Goal: Task Accomplishment & Management: Manage account settings

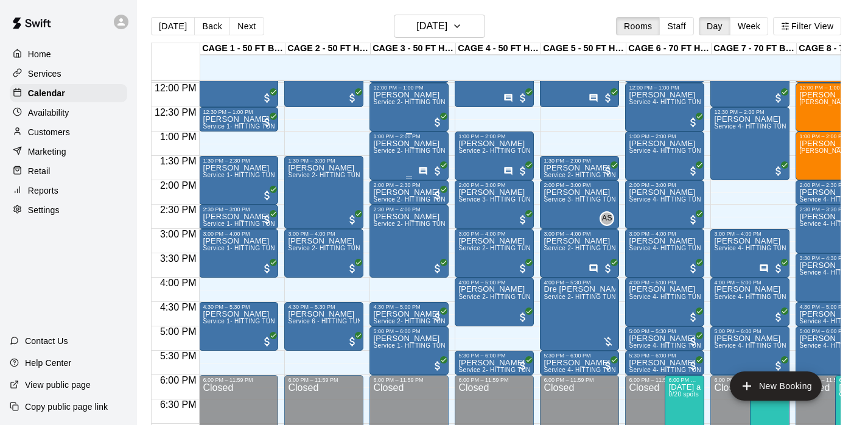
scroll to position [583, 0]
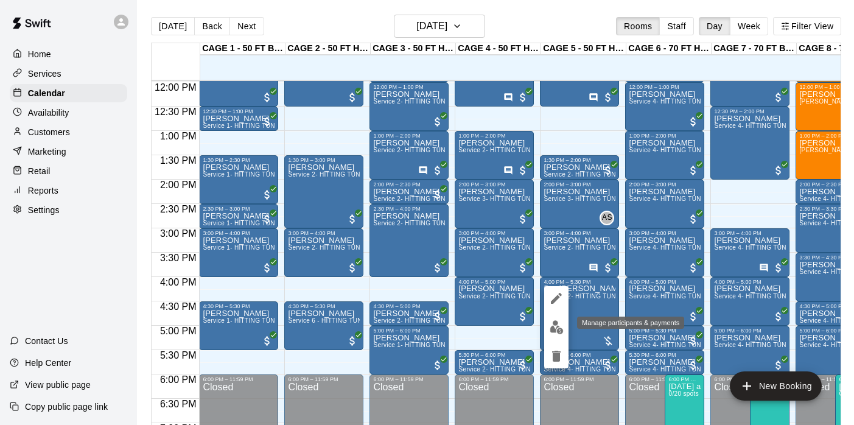
click at [553, 324] on img "edit" at bounding box center [556, 327] width 14 height 14
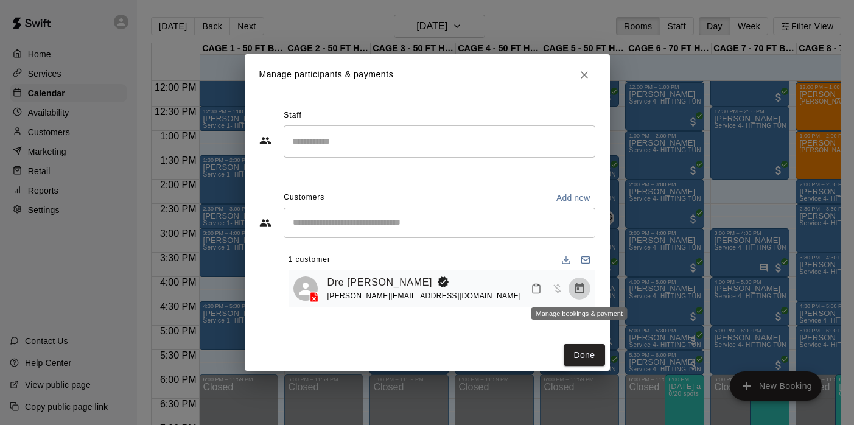
click at [580, 288] on icon "Manage bookings & payment" at bounding box center [579, 288] width 12 height 12
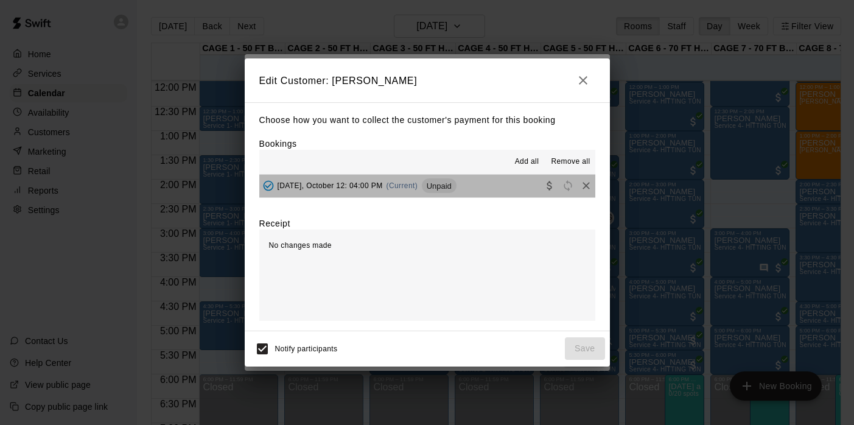
click at [369, 187] on span "[DATE], October 12: 04:00 PM" at bounding box center [329, 185] width 105 height 9
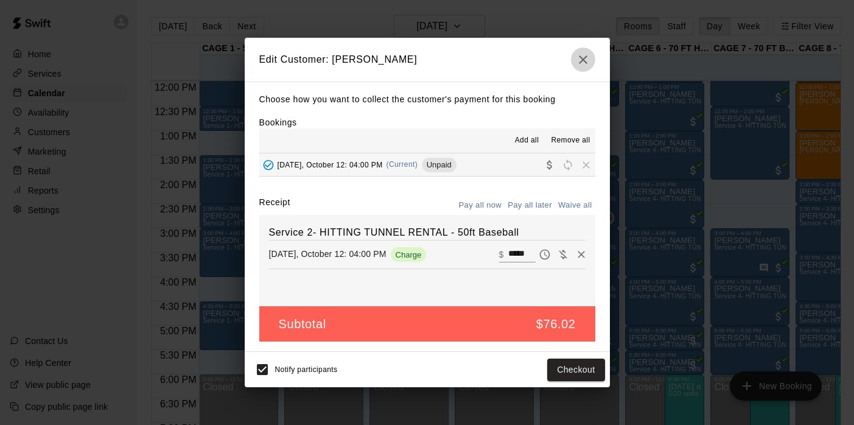
click at [581, 58] on icon "button" at bounding box center [583, 59] width 15 height 15
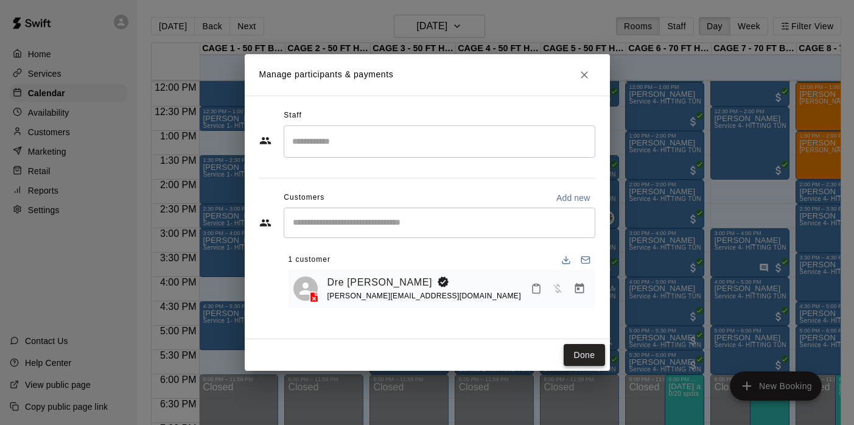
click at [594, 355] on button "Done" at bounding box center [583, 355] width 41 height 23
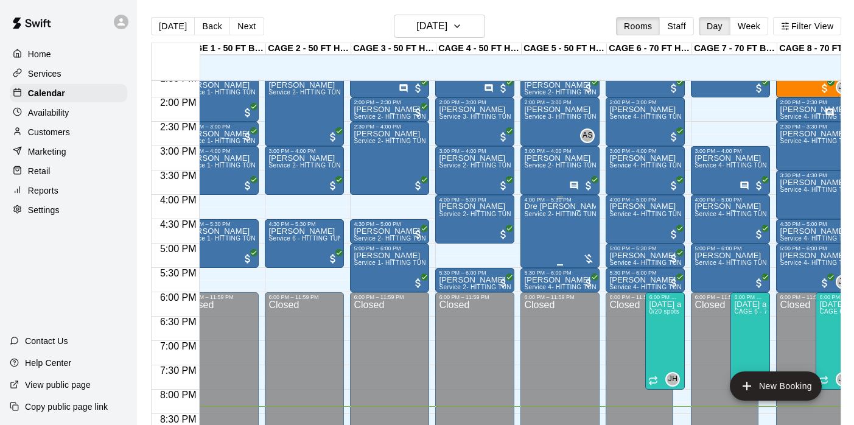
scroll to position [669, 19]
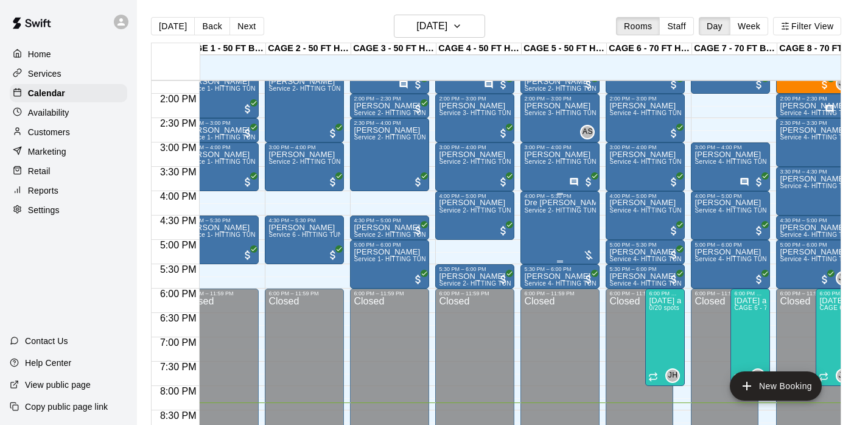
click at [569, 214] on span "Service 2- HITTING TUNNEL RENTAL - 50ft Baseball" at bounding box center [601, 210] width 155 height 7
click at [543, 251] on img "edit" at bounding box center [537, 249] width 14 height 14
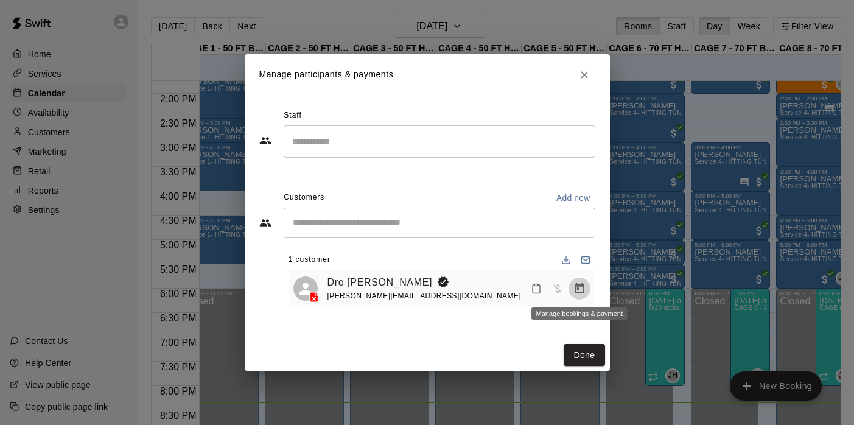
click at [577, 290] on icon "Manage bookings & payment" at bounding box center [579, 288] width 12 height 12
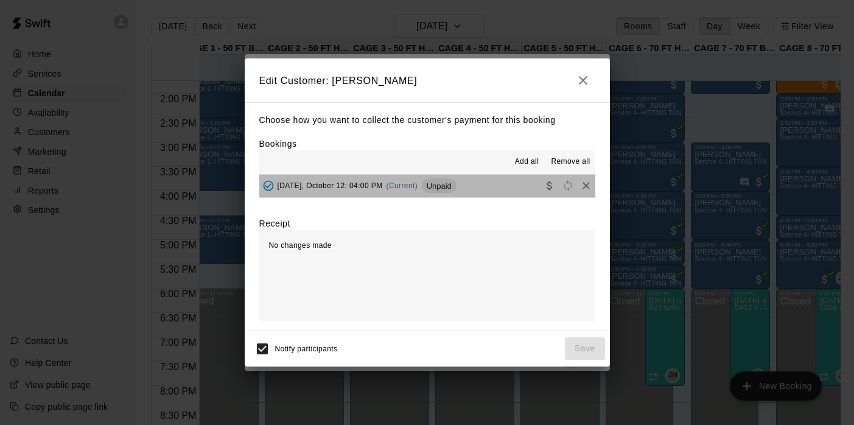
click at [374, 186] on span "[DATE], October 12: 04:00 PM" at bounding box center [329, 185] width 105 height 9
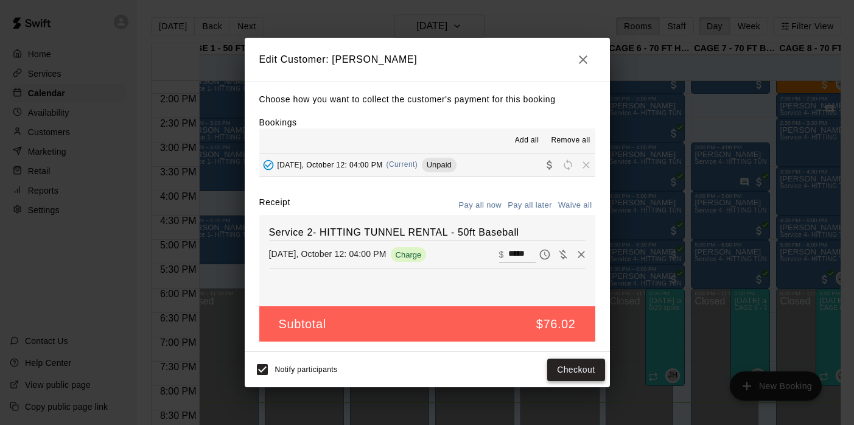
click at [571, 372] on button "Checkout" at bounding box center [575, 369] width 57 height 23
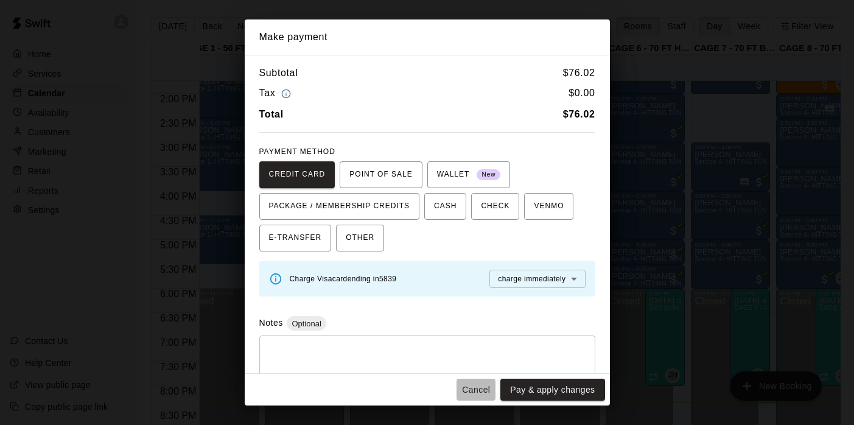
click at [479, 388] on button "Cancel" at bounding box center [475, 389] width 39 height 23
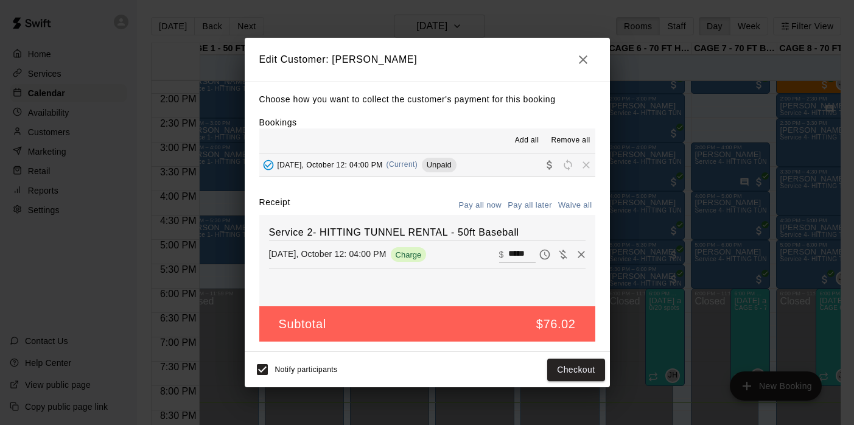
click at [583, 55] on icon "button" at bounding box center [583, 59] width 15 height 15
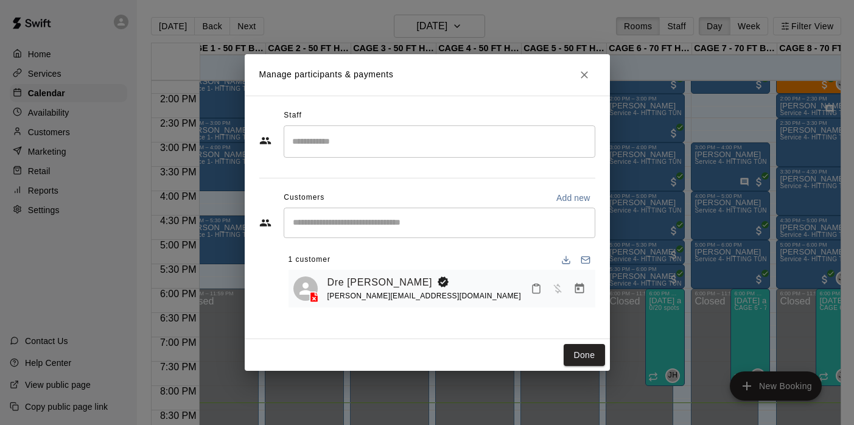
click at [583, 63] on h2 "Manage participants & payments" at bounding box center [427, 74] width 365 height 41
click at [584, 76] on icon "Close" at bounding box center [584, 75] width 12 height 12
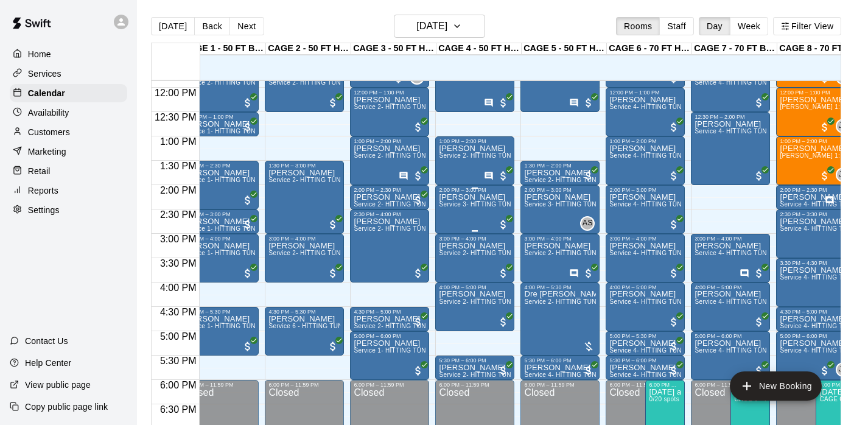
scroll to position [576, 19]
